Goal: Find specific page/section: Find specific page/section

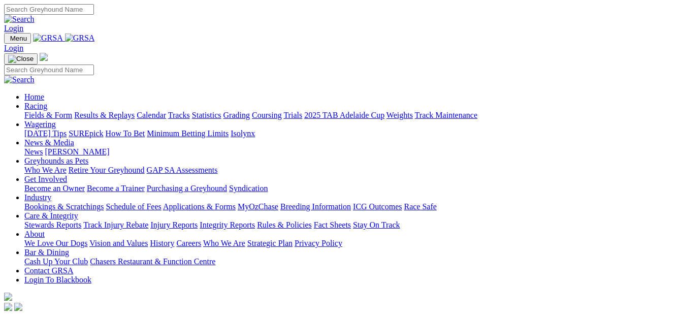
click at [37, 111] on link "Fields & Form" at bounding box center [48, 115] width 48 height 9
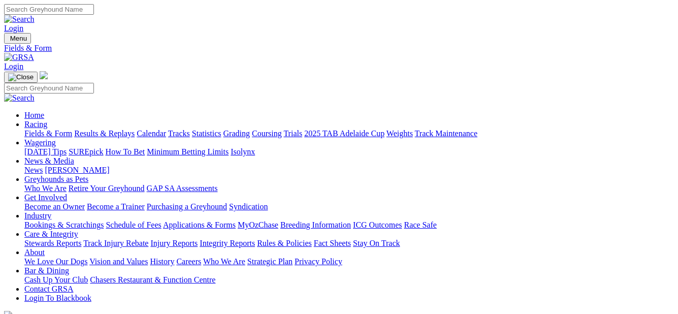
scroll to position [102, 0]
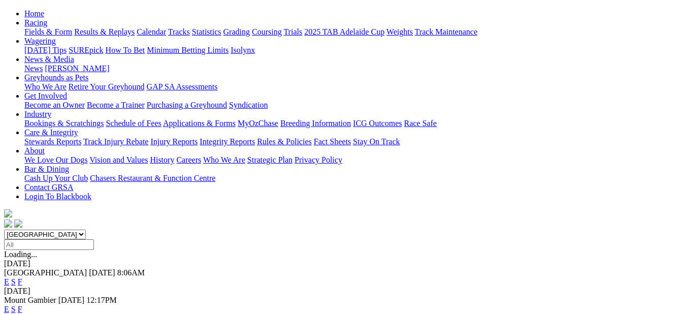
click at [22, 305] on link "F" at bounding box center [20, 309] width 5 height 9
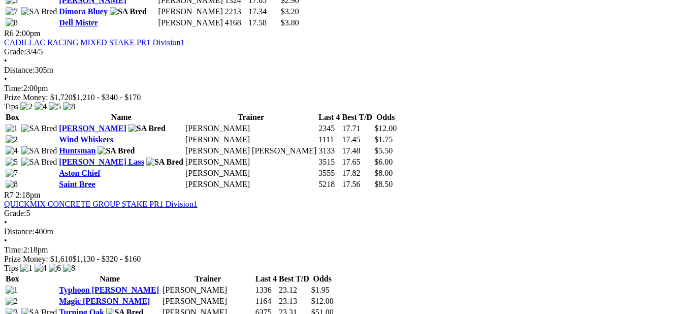
scroll to position [1321, 0]
